Goal: Transaction & Acquisition: Purchase product/service

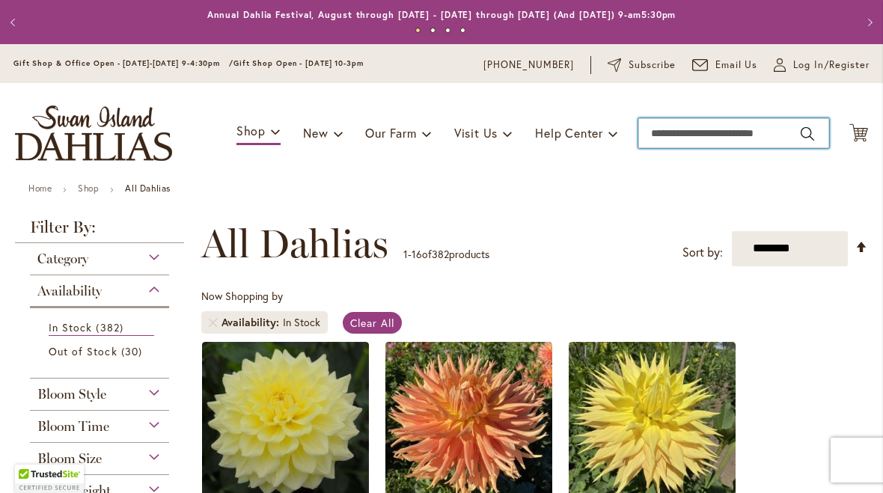
click at [686, 134] on input "Search" at bounding box center [733, 133] width 191 height 30
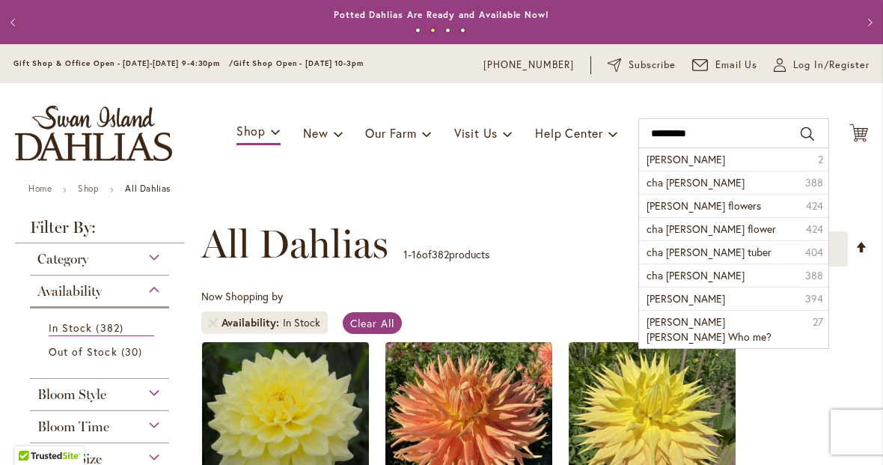
click at [715, 162] on li "cha ching 2" at bounding box center [733, 159] width 189 height 22
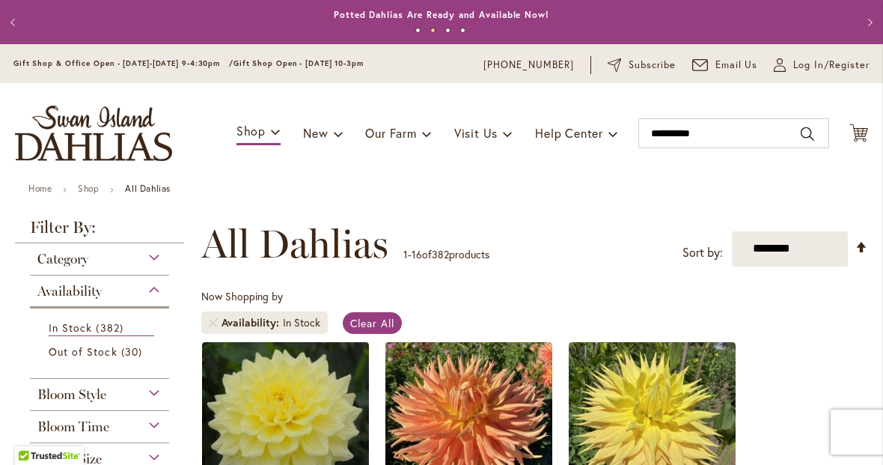
click at [721, 188] on ul "Home Shop All Dahlias" at bounding box center [441, 189] width 826 height 13
type input "*********"
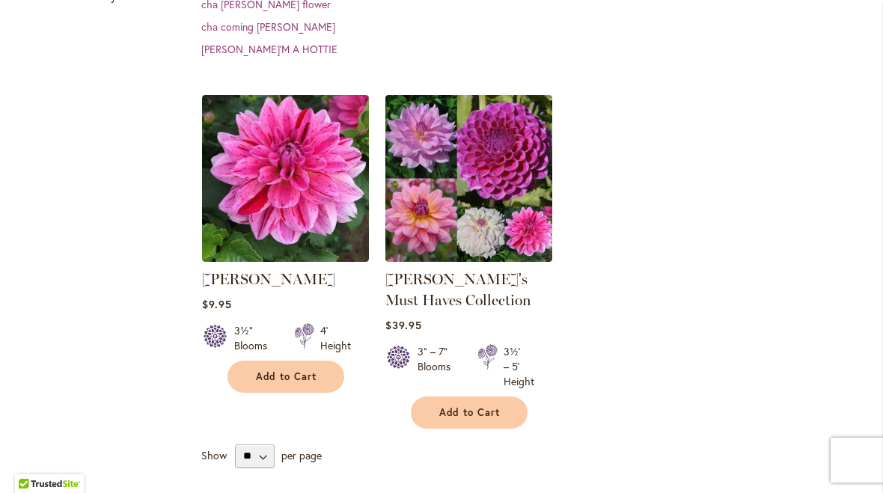
scroll to position [429, 0]
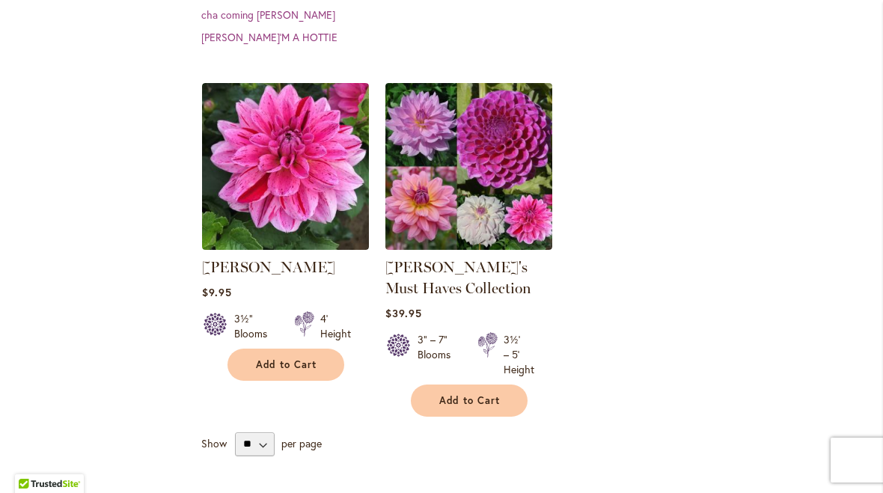
click at [273, 358] on span "Add to Cart" at bounding box center [286, 364] width 61 height 13
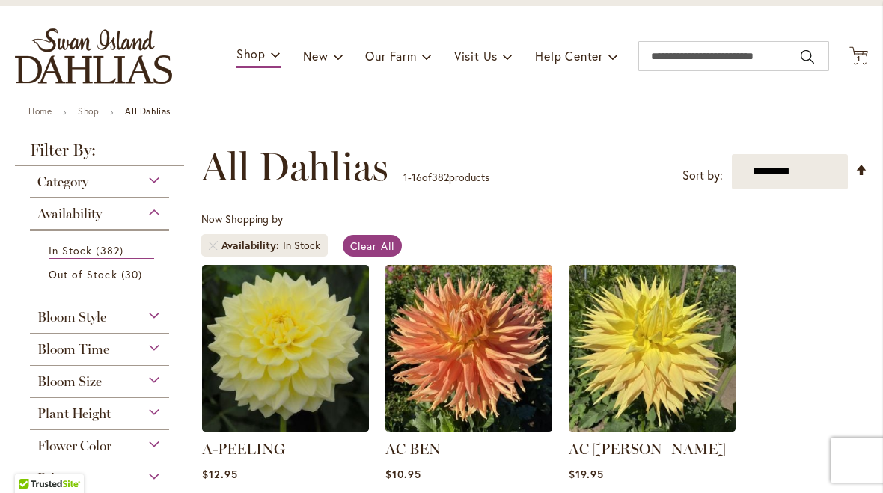
scroll to position [76, 0]
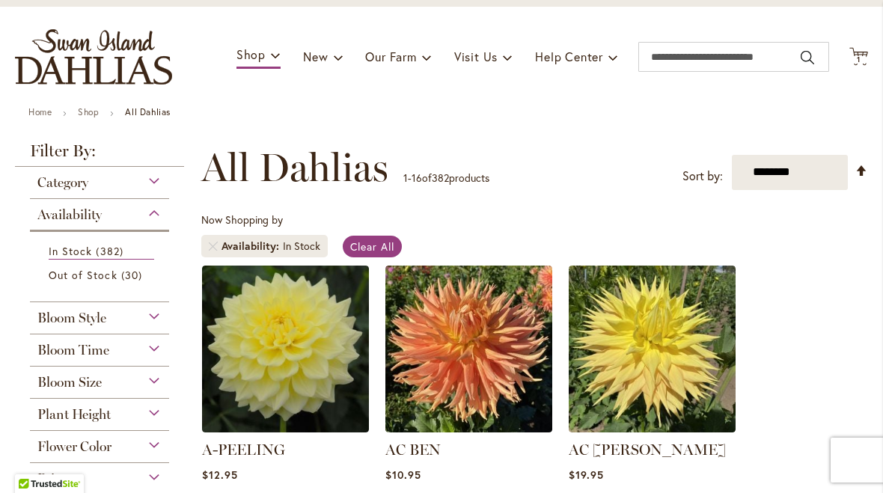
click at [824, 174] on select "**********" at bounding box center [790, 172] width 116 height 35
select select "*****"
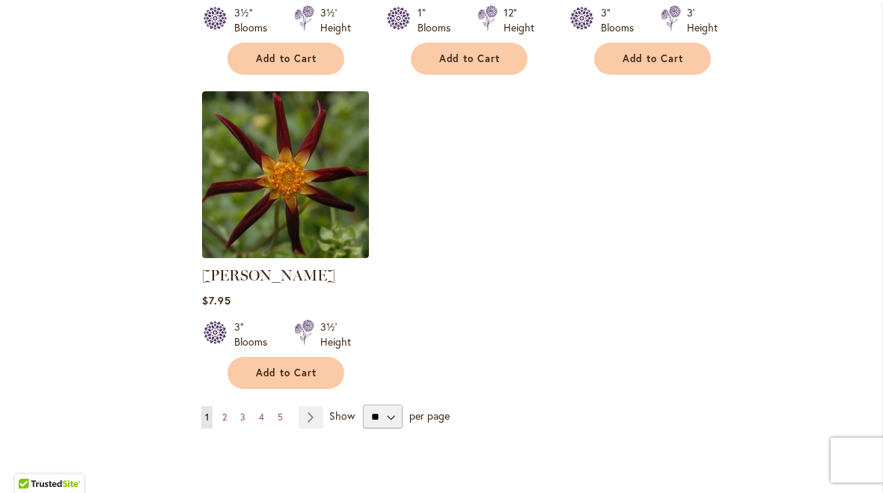
scroll to position [1809, 0]
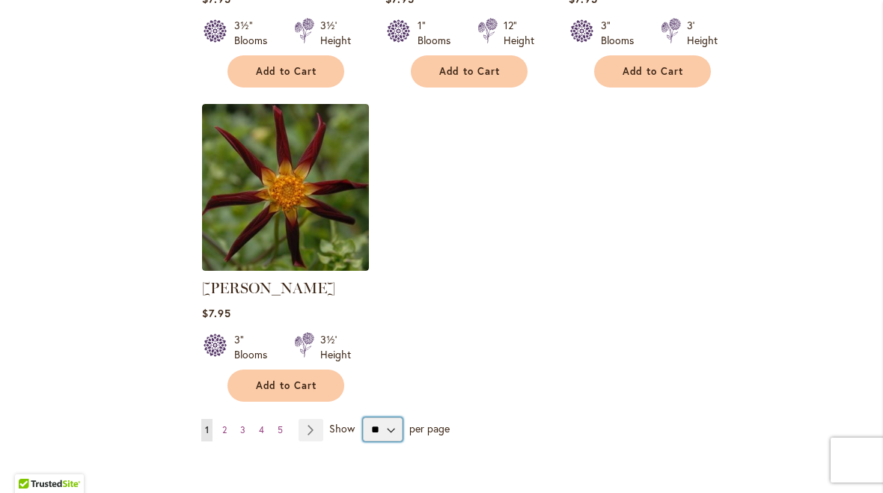
click at [393, 429] on select "** ** ** **" at bounding box center [383, 430] width 40 height 24
select select "**"
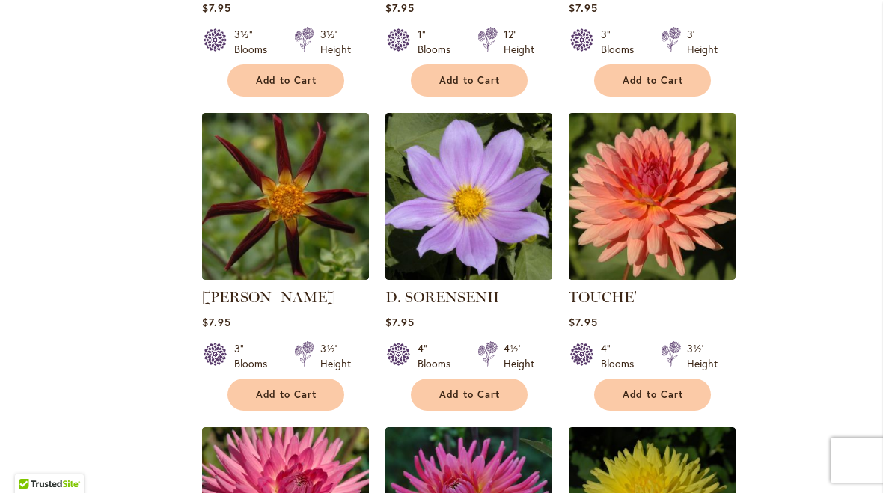
scroll to position [1823, 0]
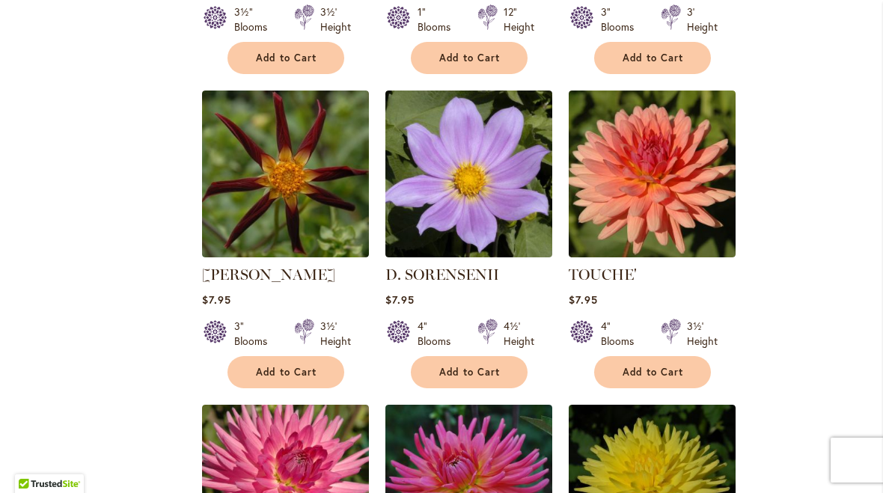
click at [663, 379] on button "Add to Cart" at bounding box center [652, 372] width 117 height 32
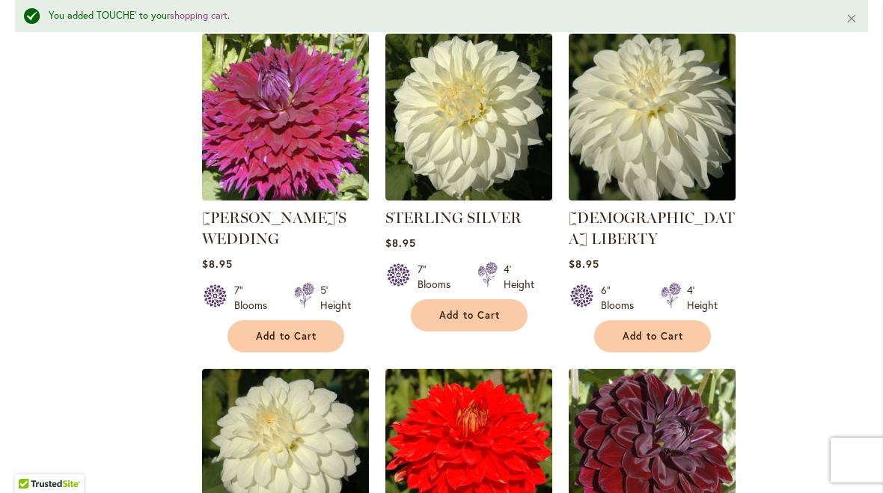
scroll to position [3200, 0]
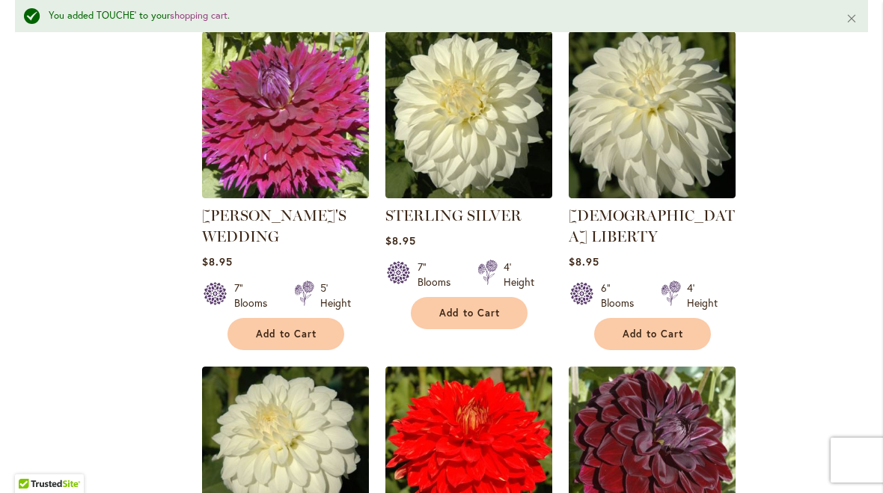
click at [657, 328] on span "Add to Cart" at bounding box center [653, 334] width 61 height 13
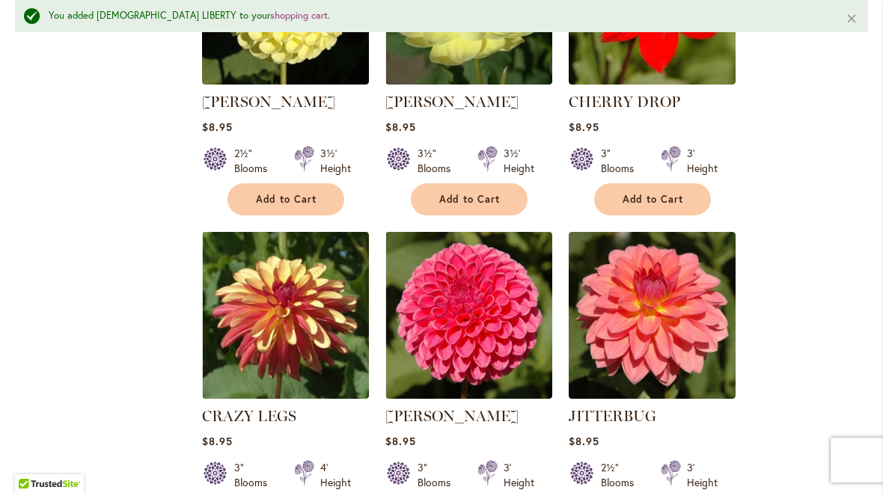
scroll to position [4301, 0]
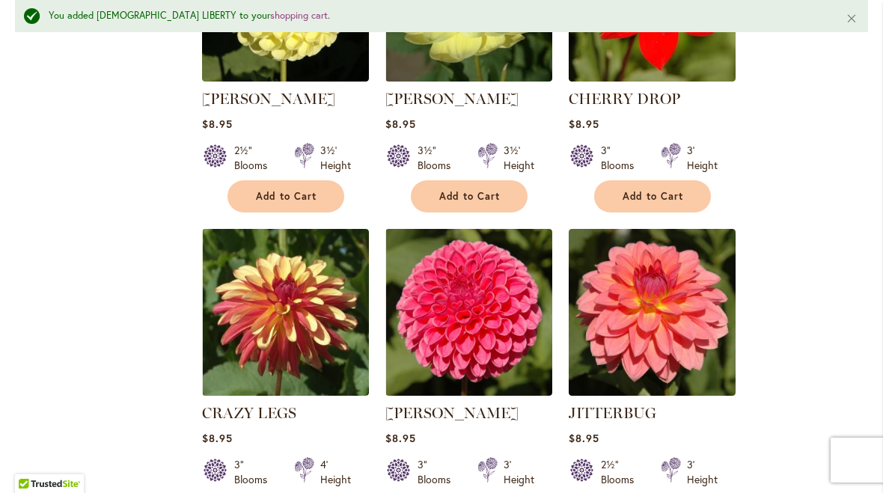
click at [290, 314] on img at bounding box center [285, 312] width 167 height 167
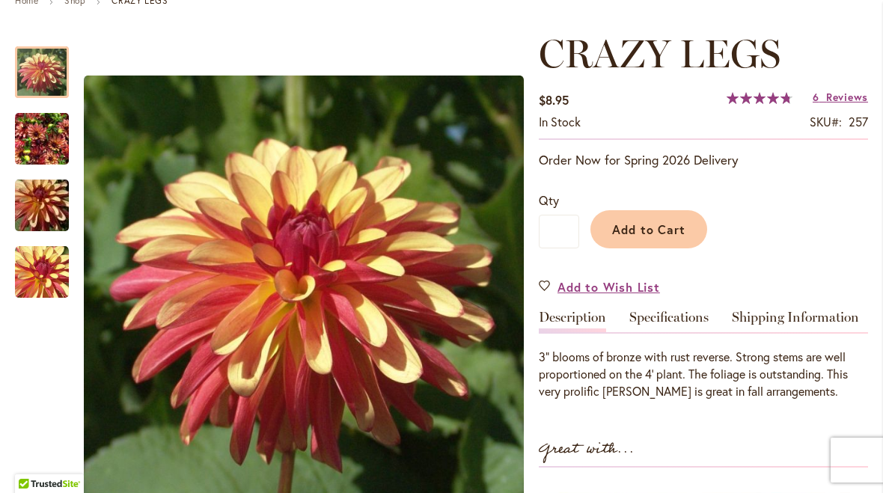
scroll to position [186, 0]
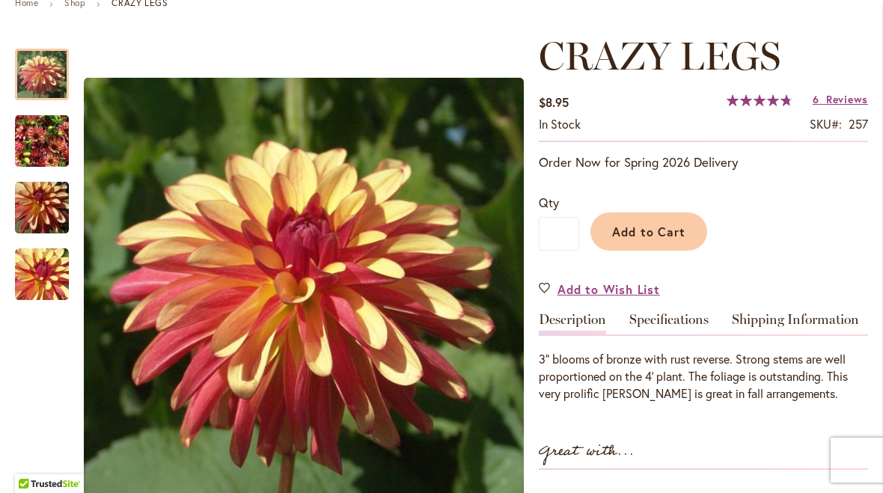
click at [652, 242] on button "Add to Cart" at bounding box center [648, 232] width 117 height 38
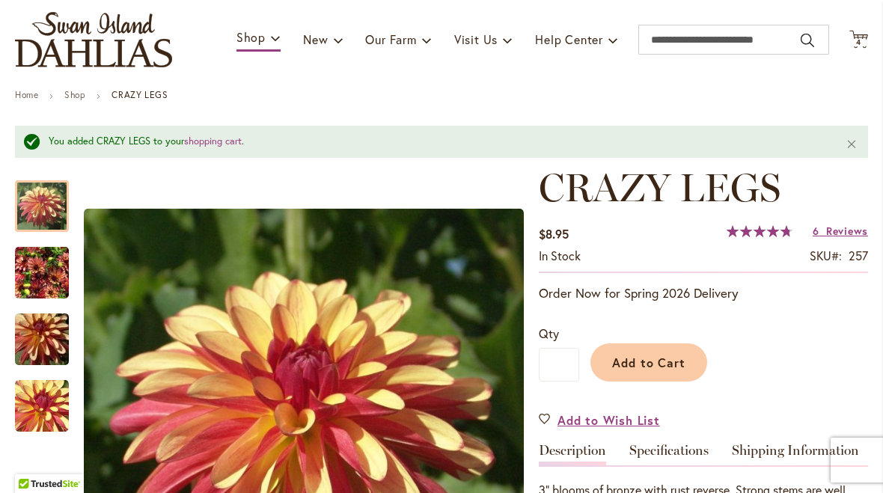
scroll to position [92, 0]
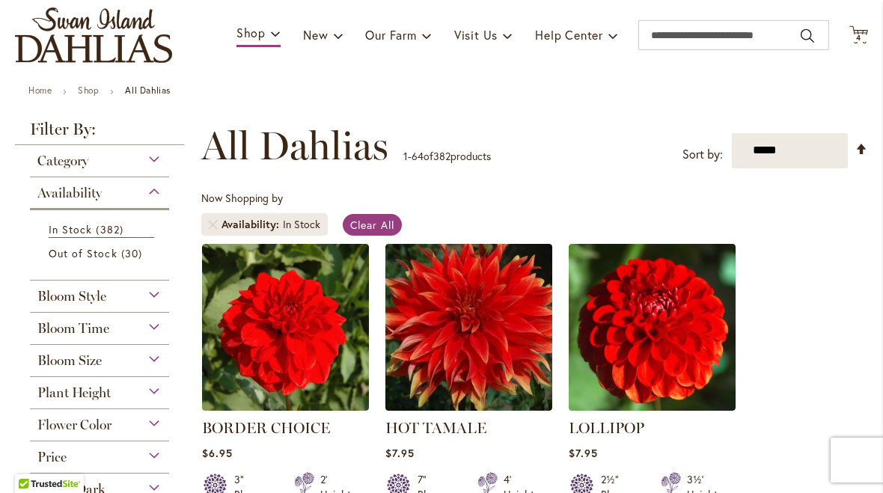
scroll to position [91, 0]
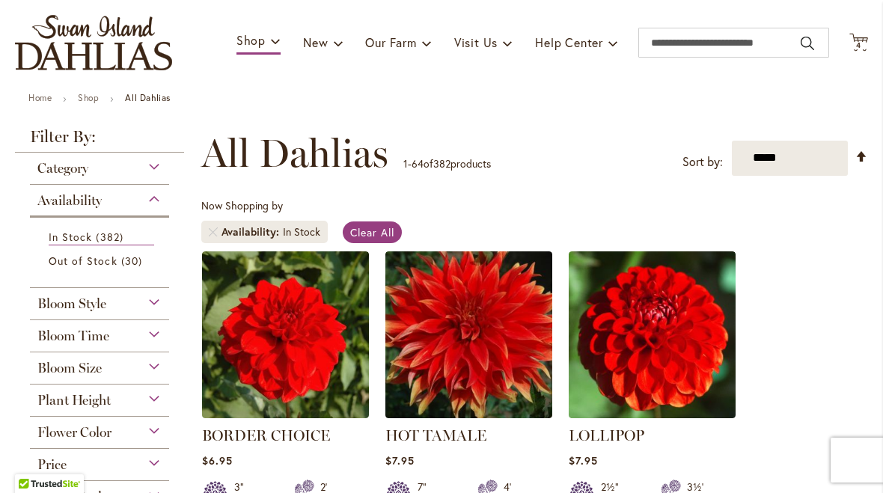
click at [859, 44] on span "4" at bounding box center [858, 45] width 5 height 10
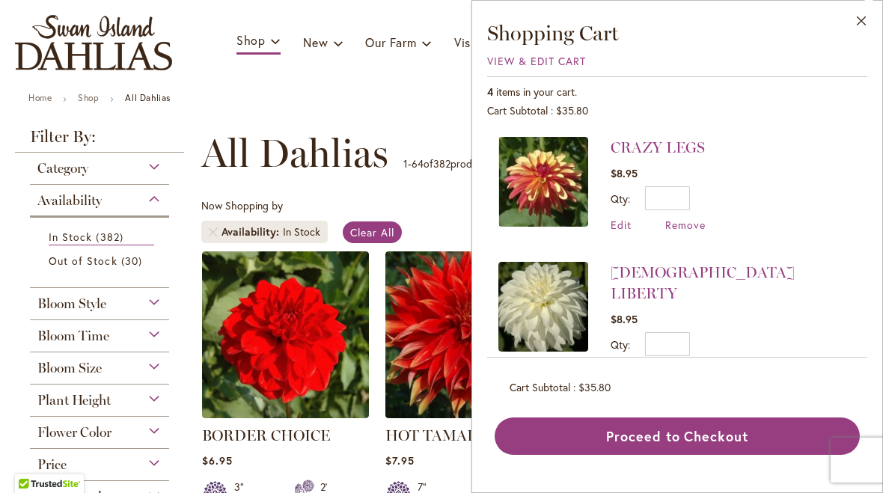
scroll to position [0, 0]
click at [555, 190] on img at bounding box center [543, 182] width 90 height 90
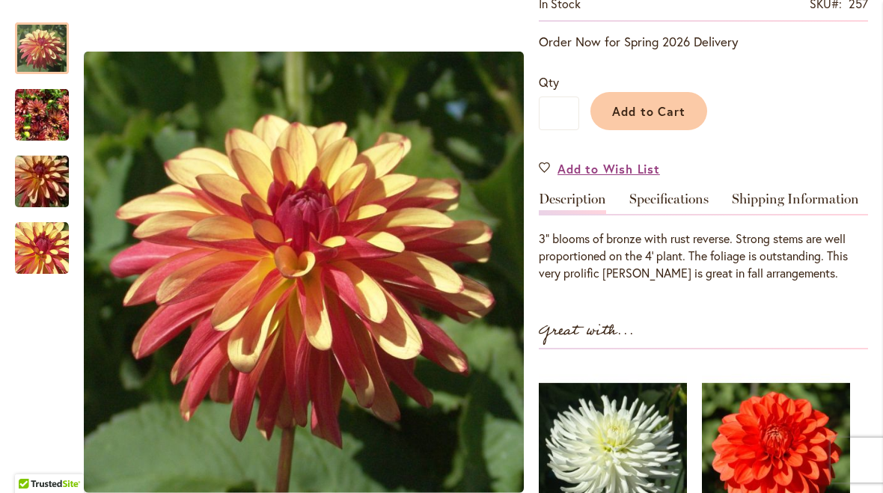
scroll to position [305, 0]
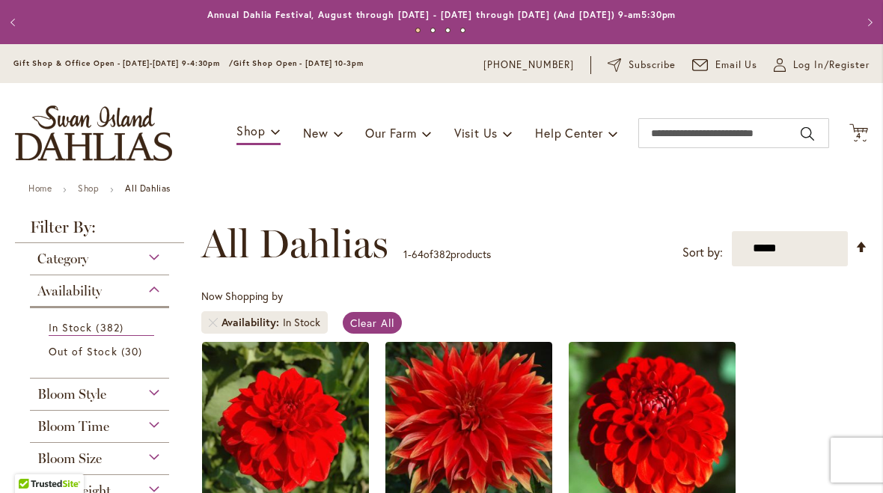
click at [852, 131] on icon "Cart .cls-1 { fill: #231f20; }" at bounding box center [858, 132] width 19 height 19
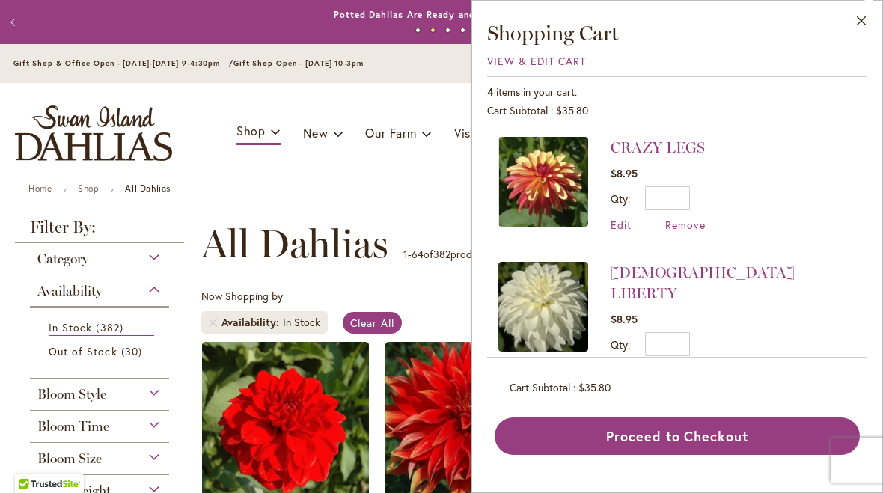
click at [555, 309] on img at bounding box center [543, 307] width 90 height 90
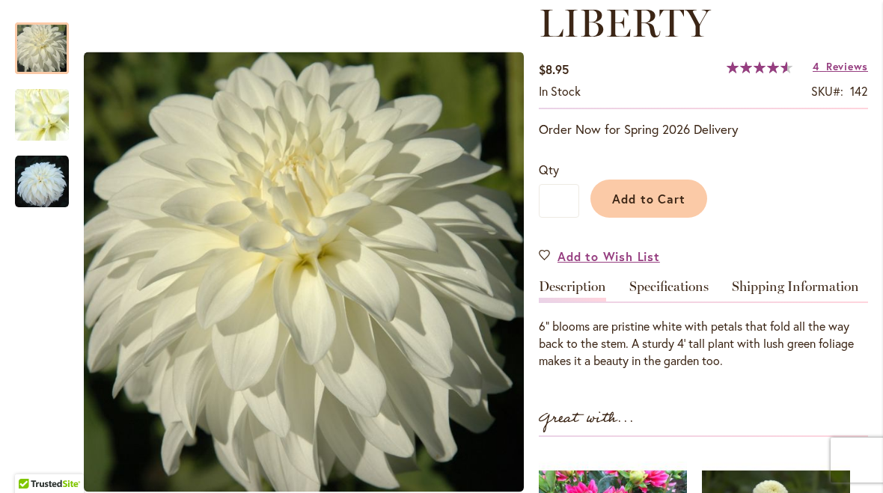
scroll to position [262, 0]
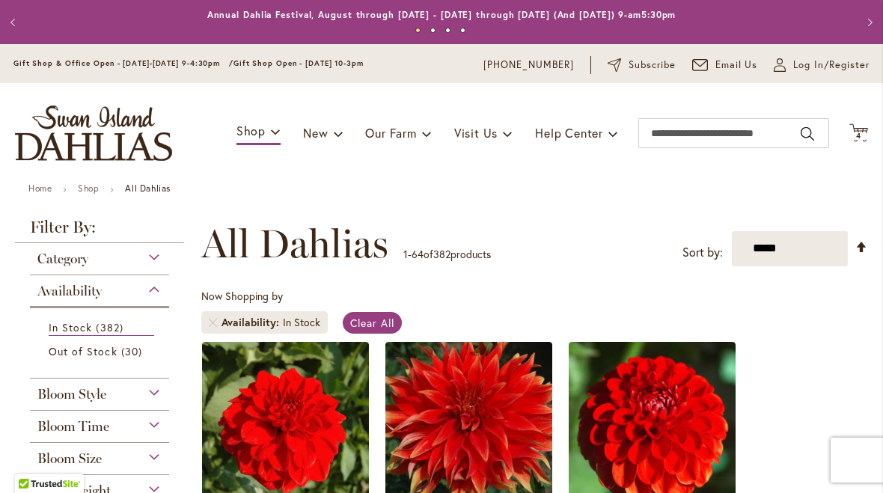
click at [859, 125] on icon "Cart .cls-1 { fill: #231f20; }" at bounding box center [858, 132] width 19 height 19
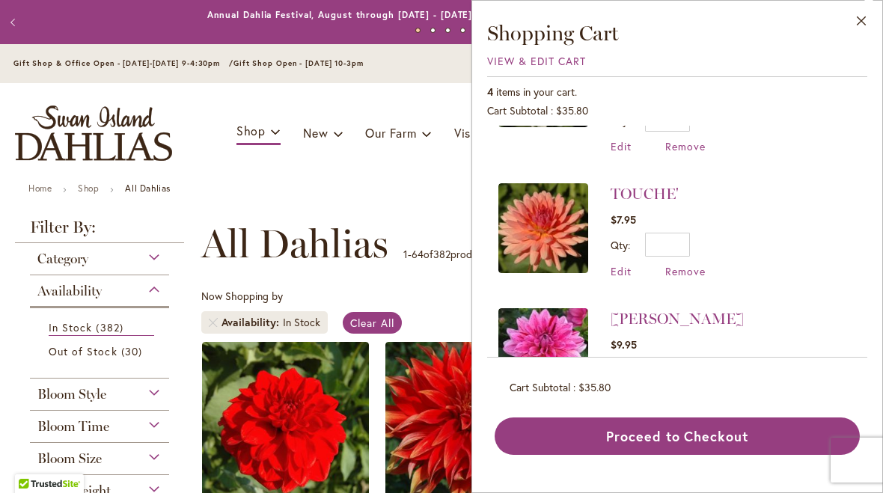
scroll to position [226, 0]
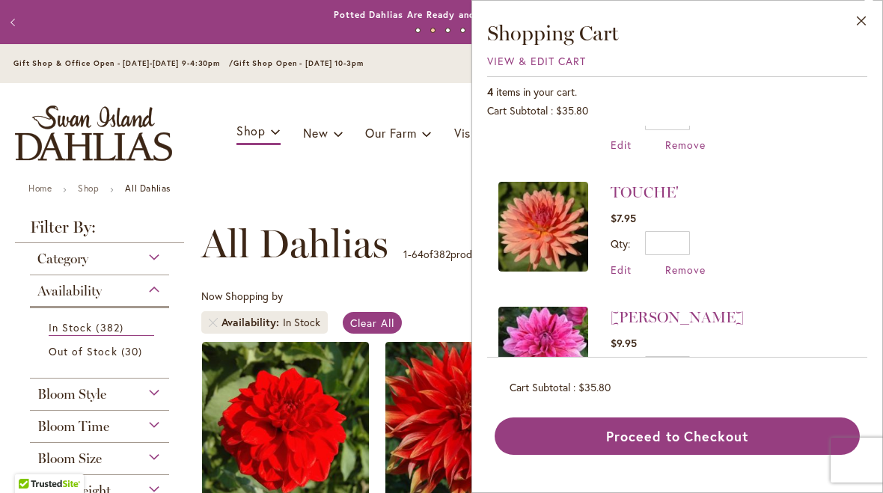
click at [553, 215] on img at bounding box center [543, 227] width 90 height 90
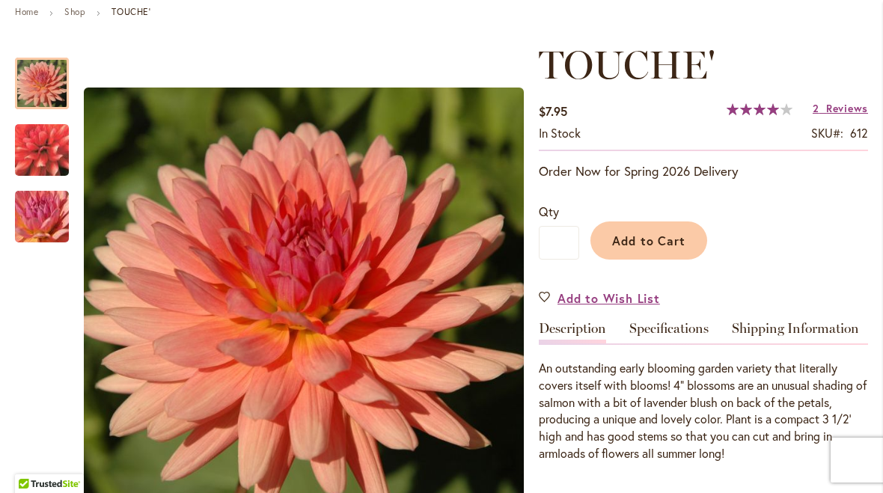
scroll to position [176, 0]
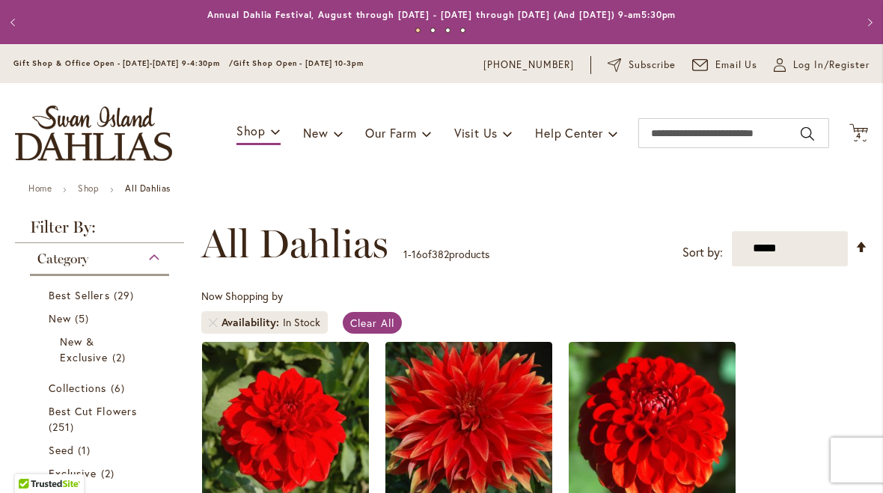
click at [858, 130] on icon "Cart .cls-1 { fill: #231f20; }" at bounding box center [858, 132] width 19 height 19
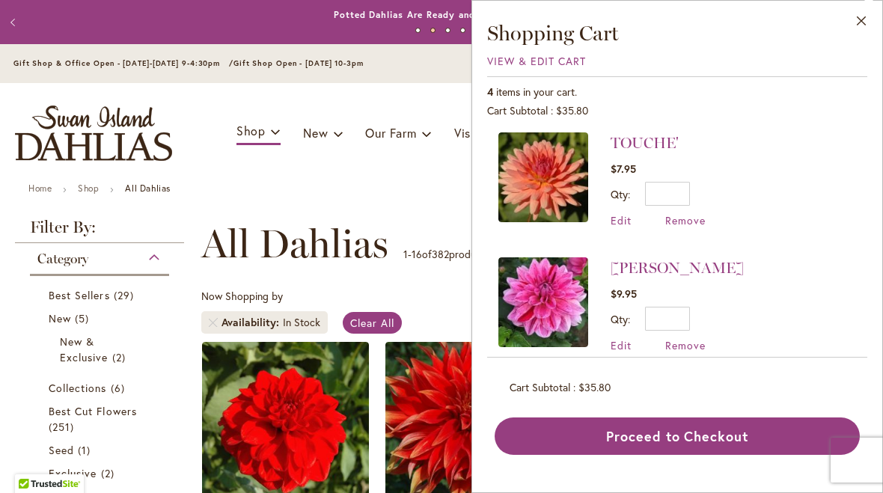
scroll to position [273, 0]
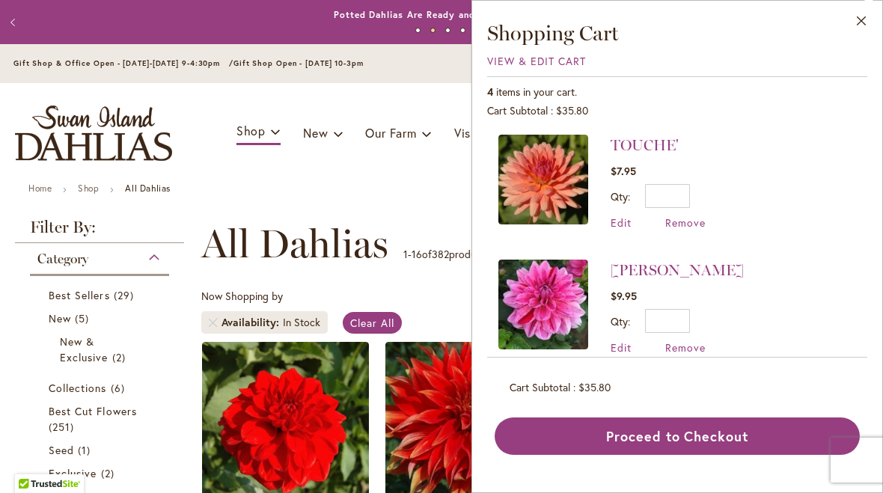
click at [550, 284] on img at bounding box center [543, 305] width 90 height 90
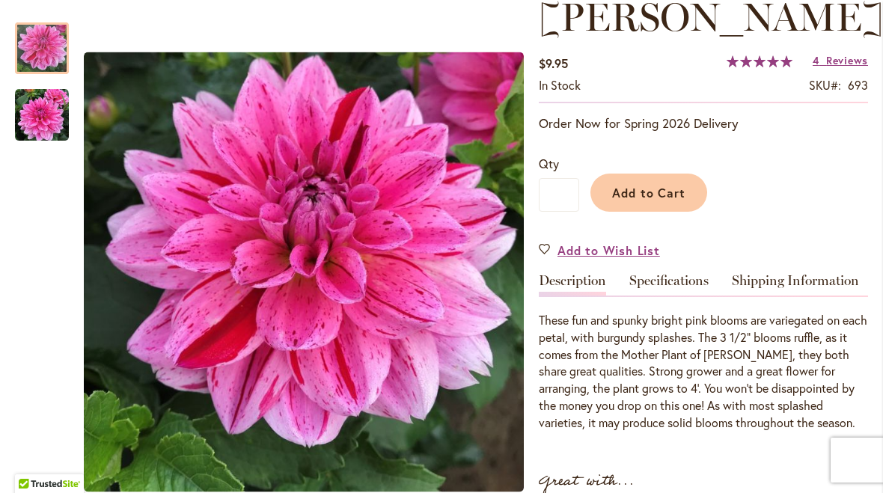
scroll to position [226, 0]
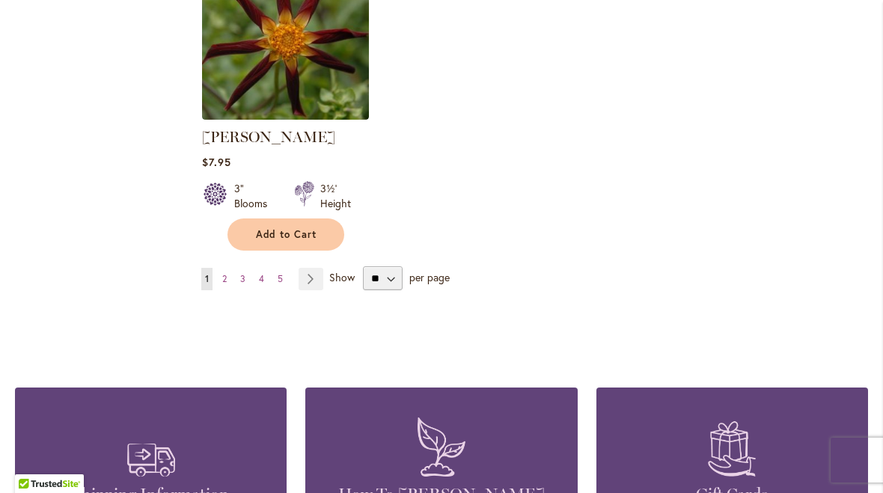
scroll to position [1949, 0]
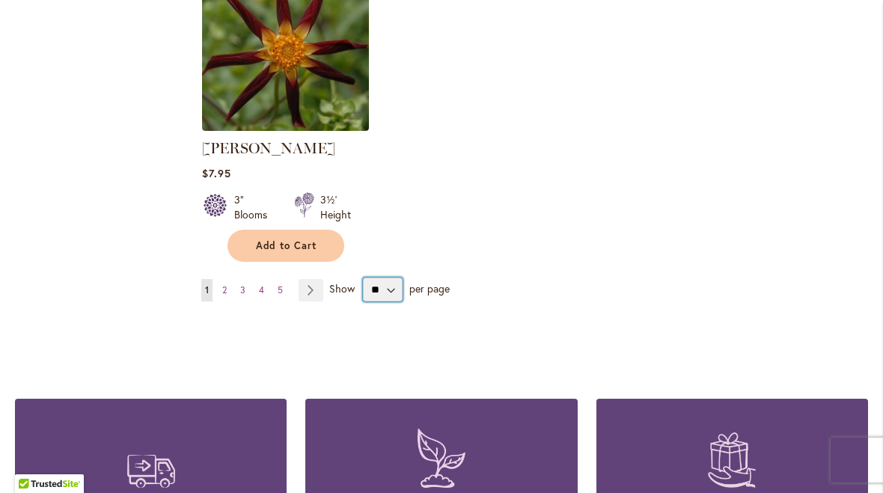
click at [375, 286] on select "** ** ** **" at bounding box center [383, 290] width 40 height 24
select select "**"
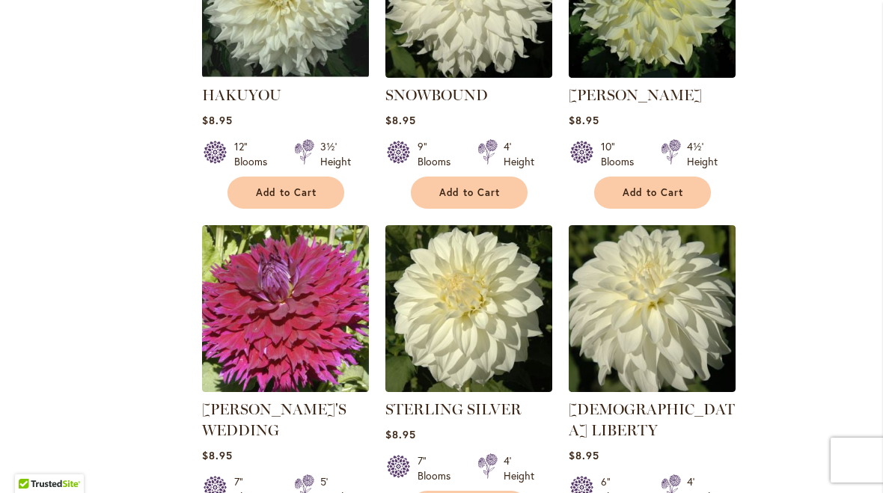
scroll to position [2967, 0]
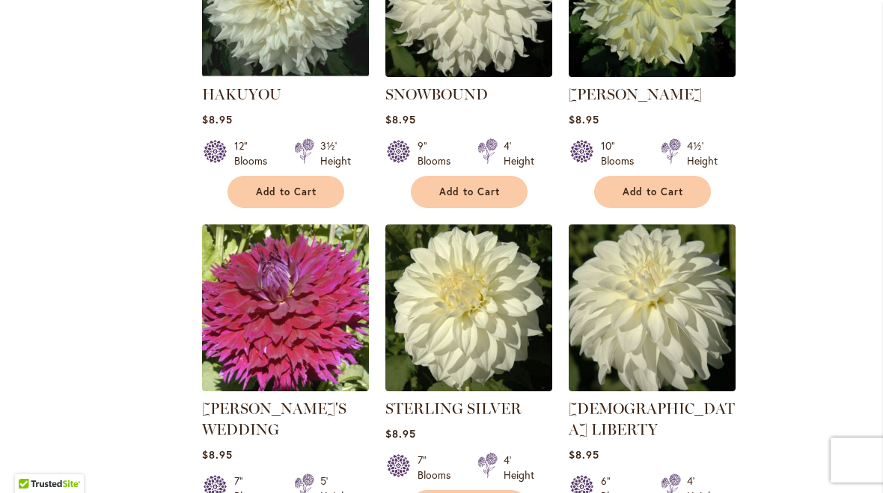
click at [458, 334] on img at bounding box center [468, 307] width 167 height 167
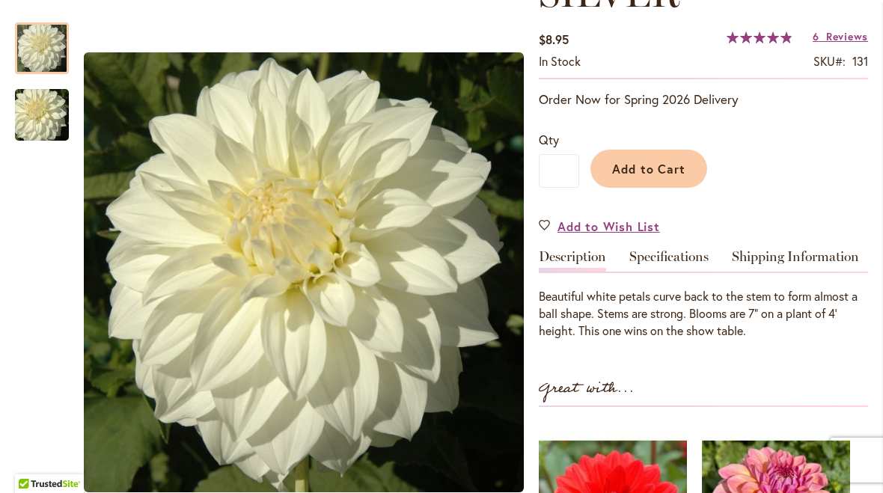
scroll to position [290, 0]
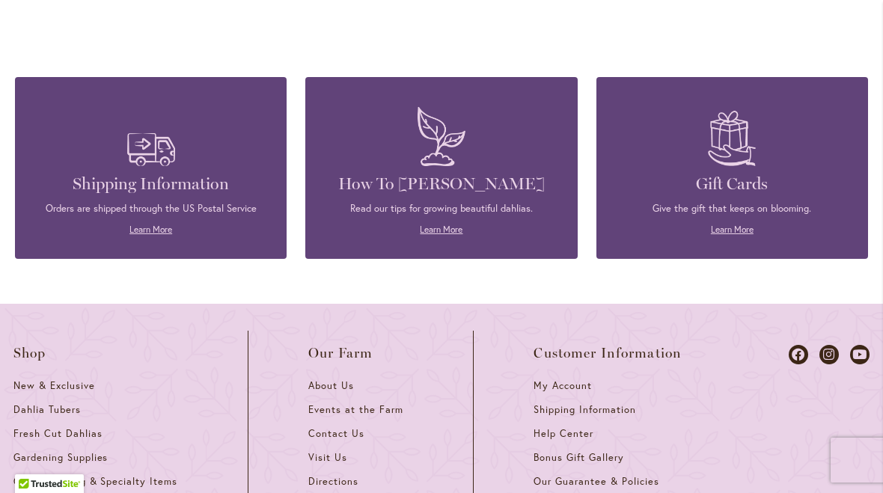
scroll to position [7427, 0]
